Goal: Information Seeking & Learning: Learn about a topic

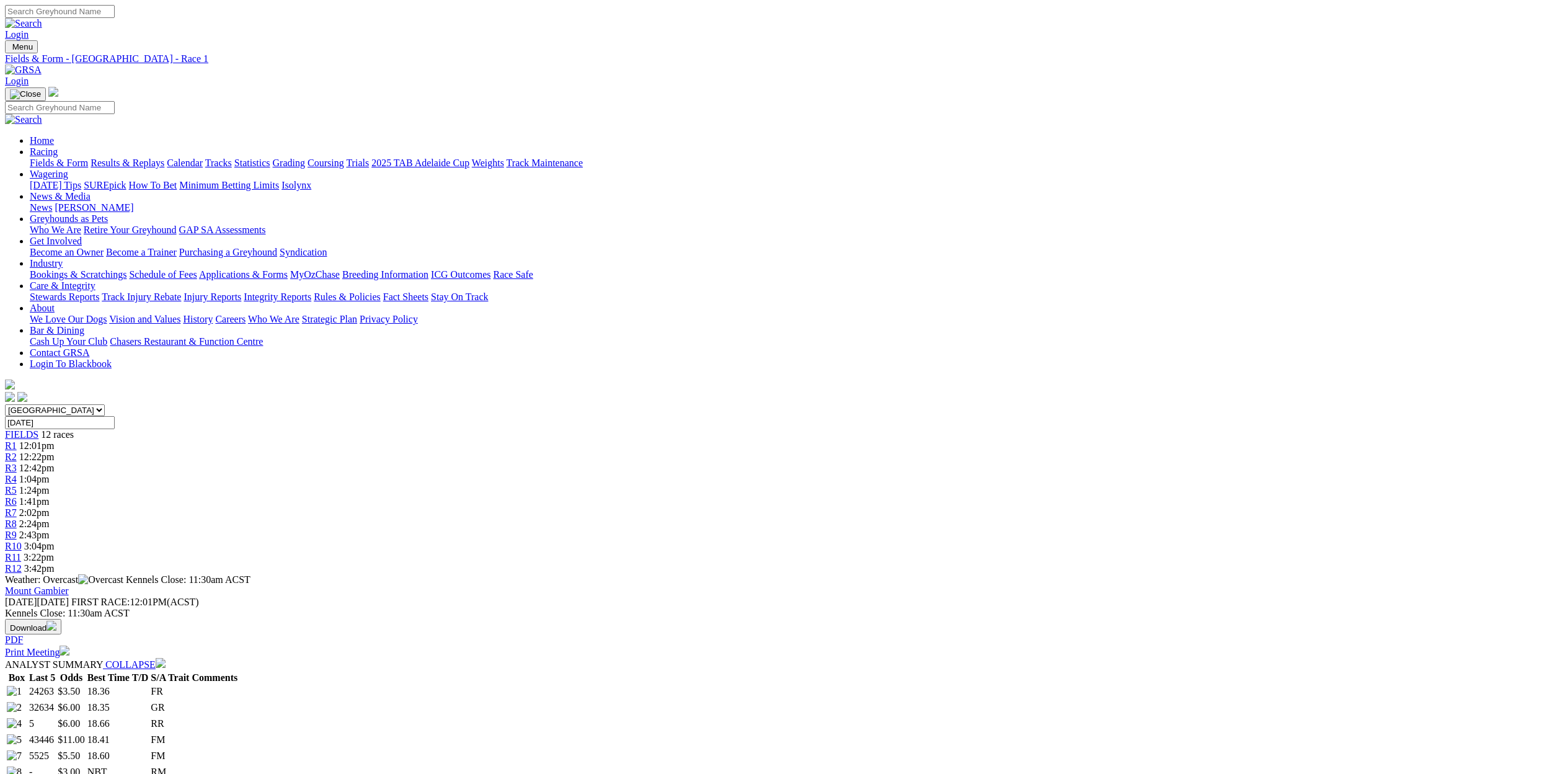
click at [105, 405] on select "South Australia New South Wales Northern Territory Queensland Tasmania Victoria…" at bounding box center [55, 411] width 100 height 12
select select "QLD"
click at [105, 405] on select "South Australia New South Wales Northern Territory Queensland Tasmania Victoria…" at bounding box center [55, 411] width 100 height 12
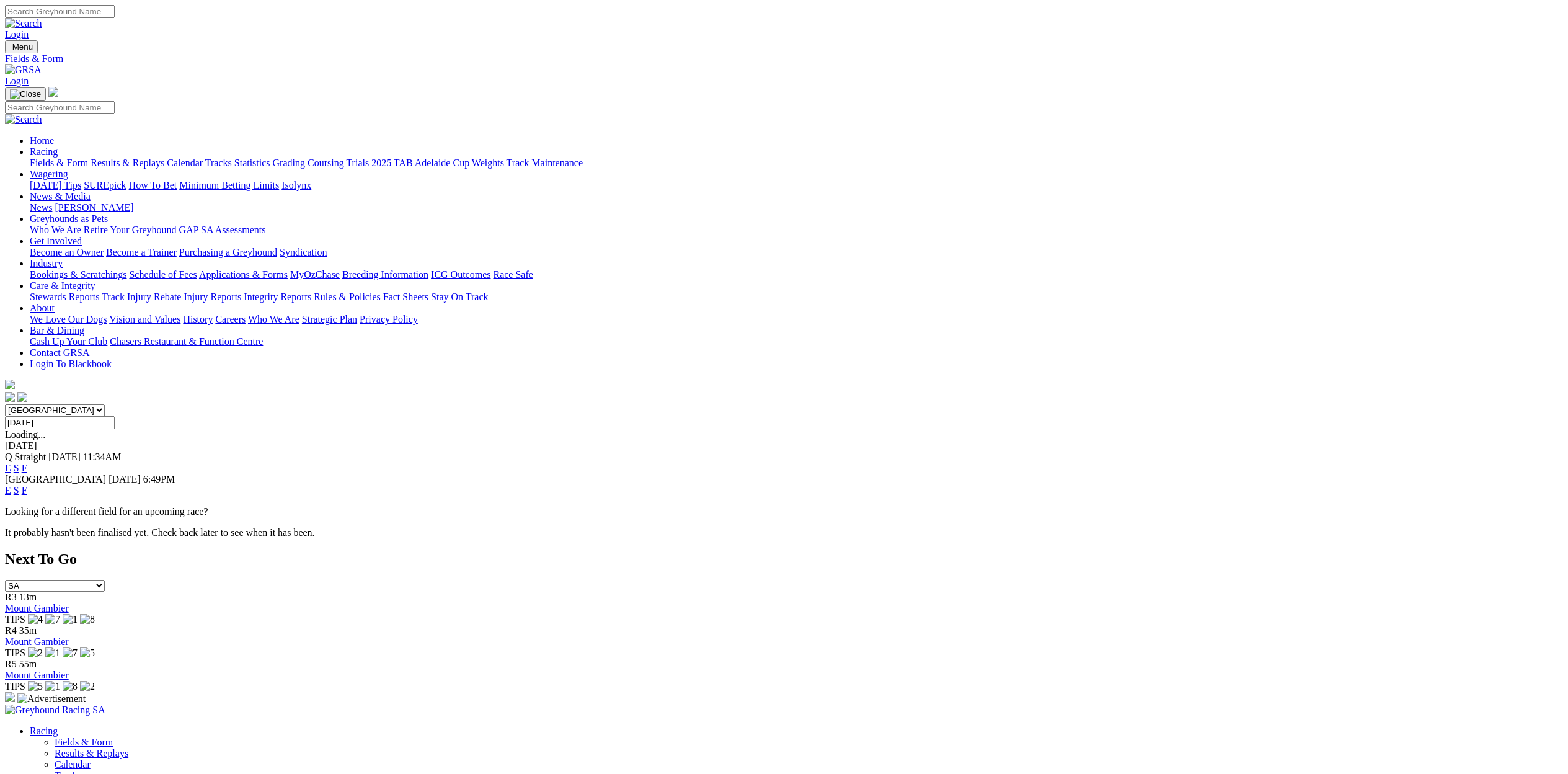
click at [11, 462] on link "E" at bounding box center [8, 467] width 6 height 11
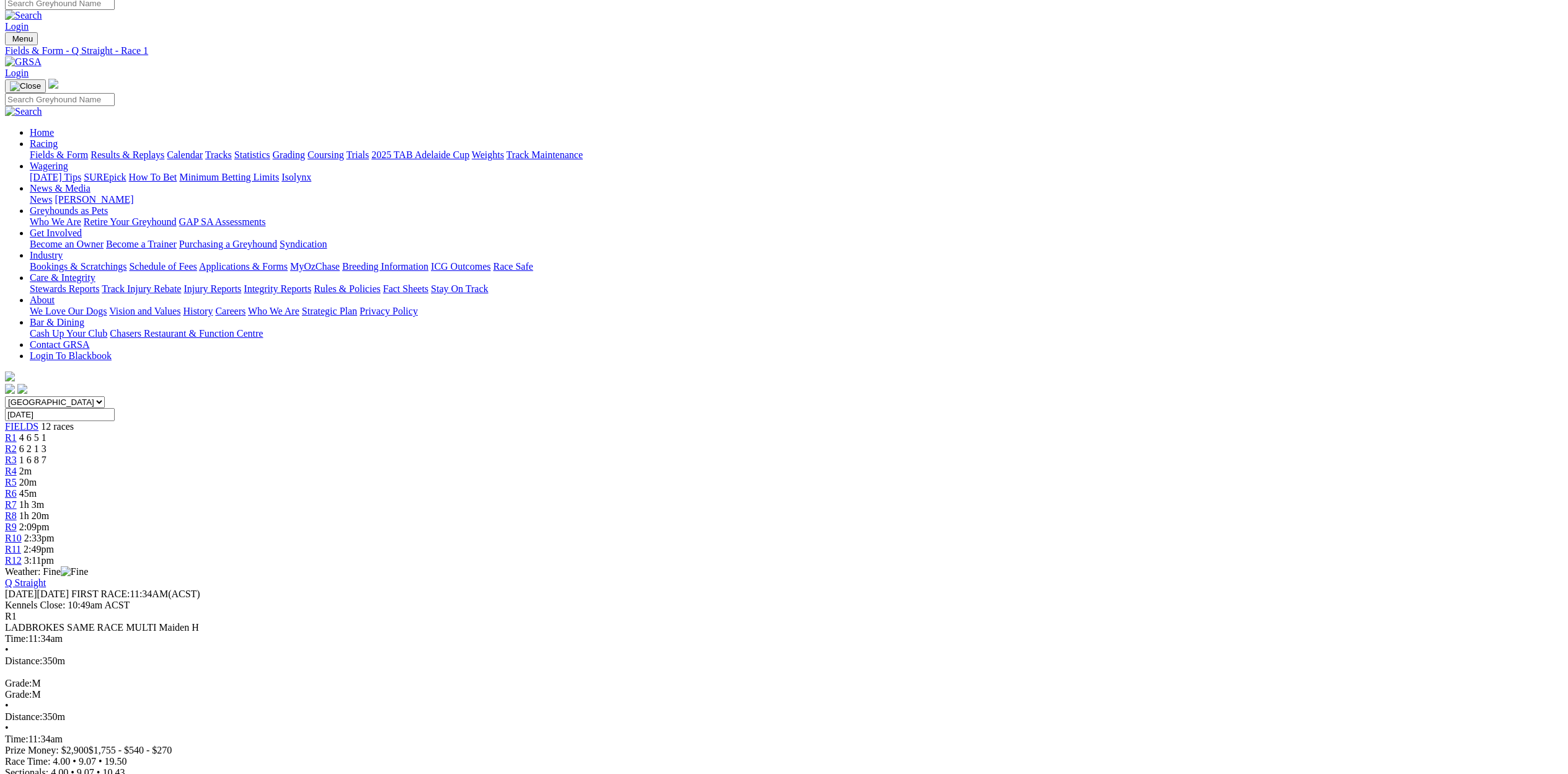
scroll to position [9, 0]
click at [17, 465] on span "R4" at bounding box center [11, 470] width 12 height 11
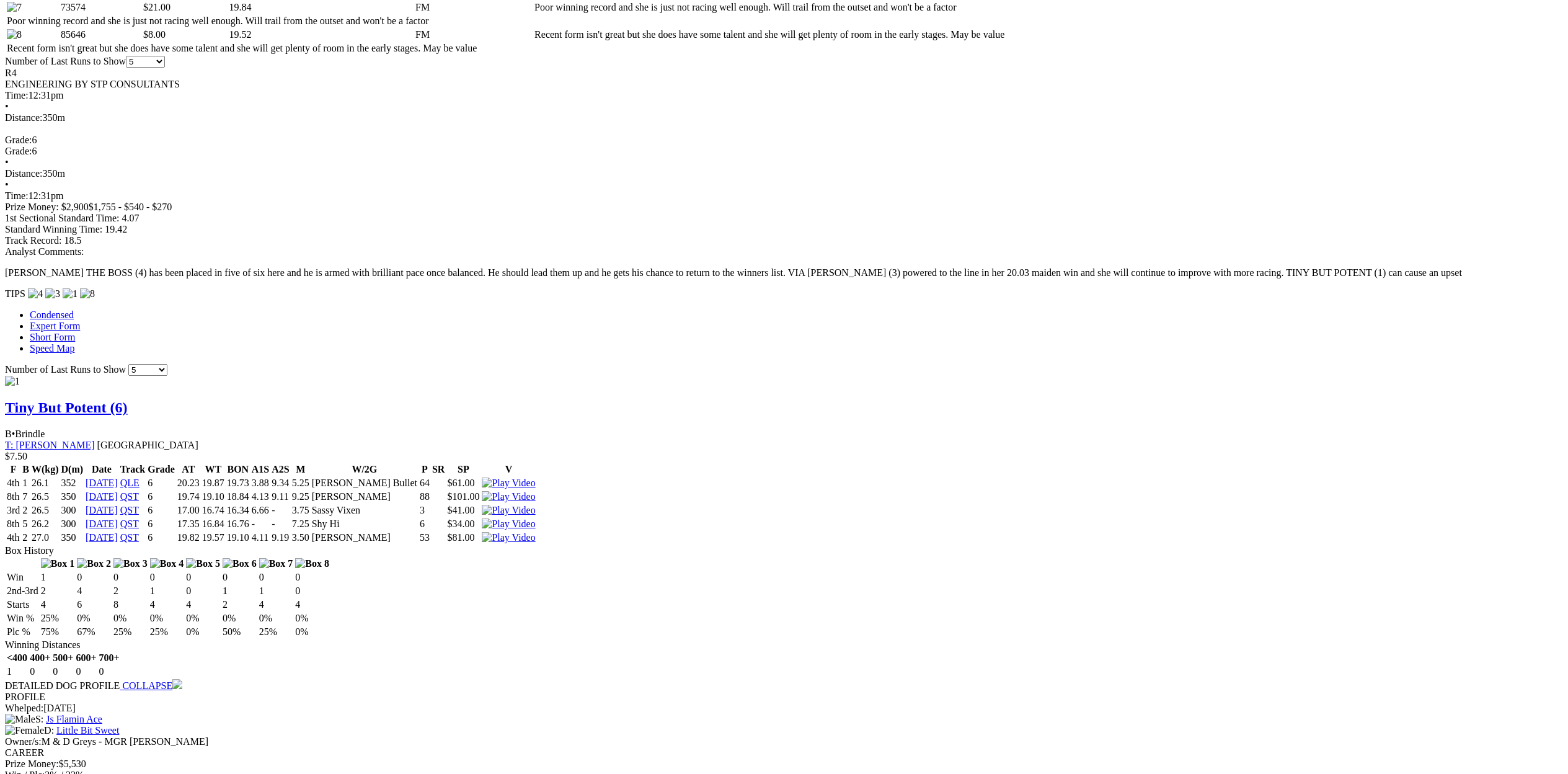
scroll to position [842, 0]
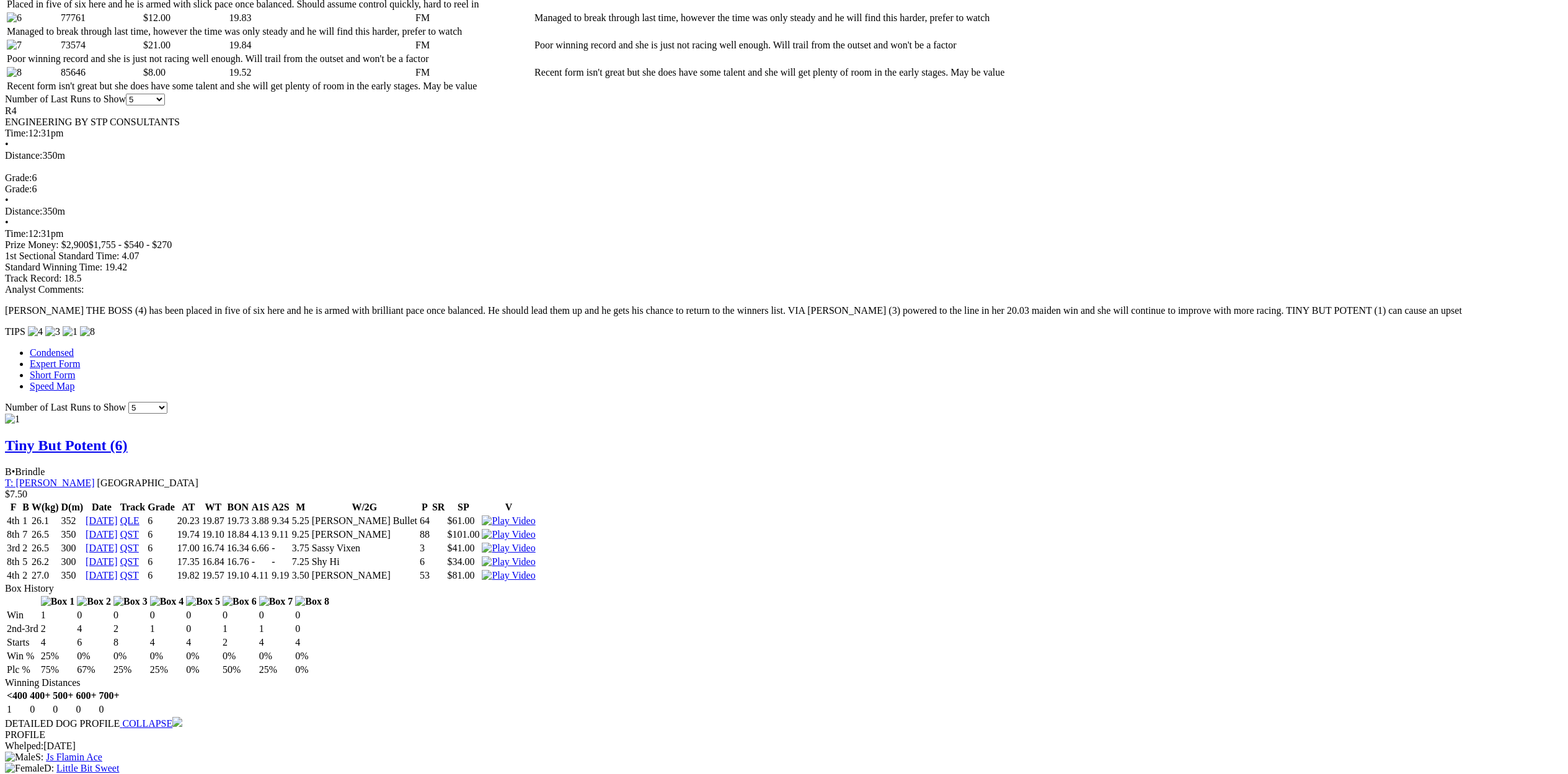
scroll to position [616, 0]
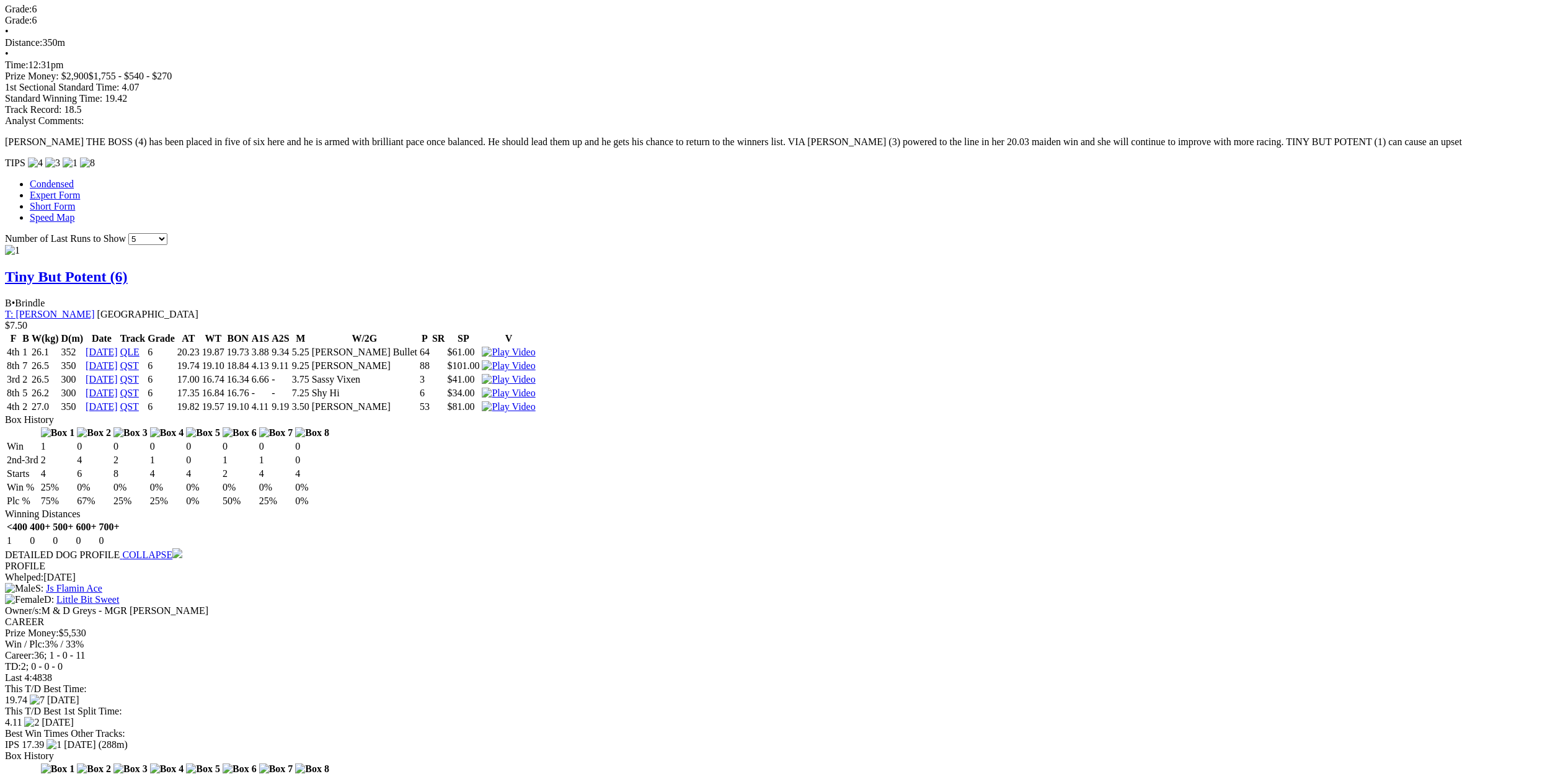
scroll to position [989, 0]
